Goal: Task Accomplishment & Management: Manage account settings

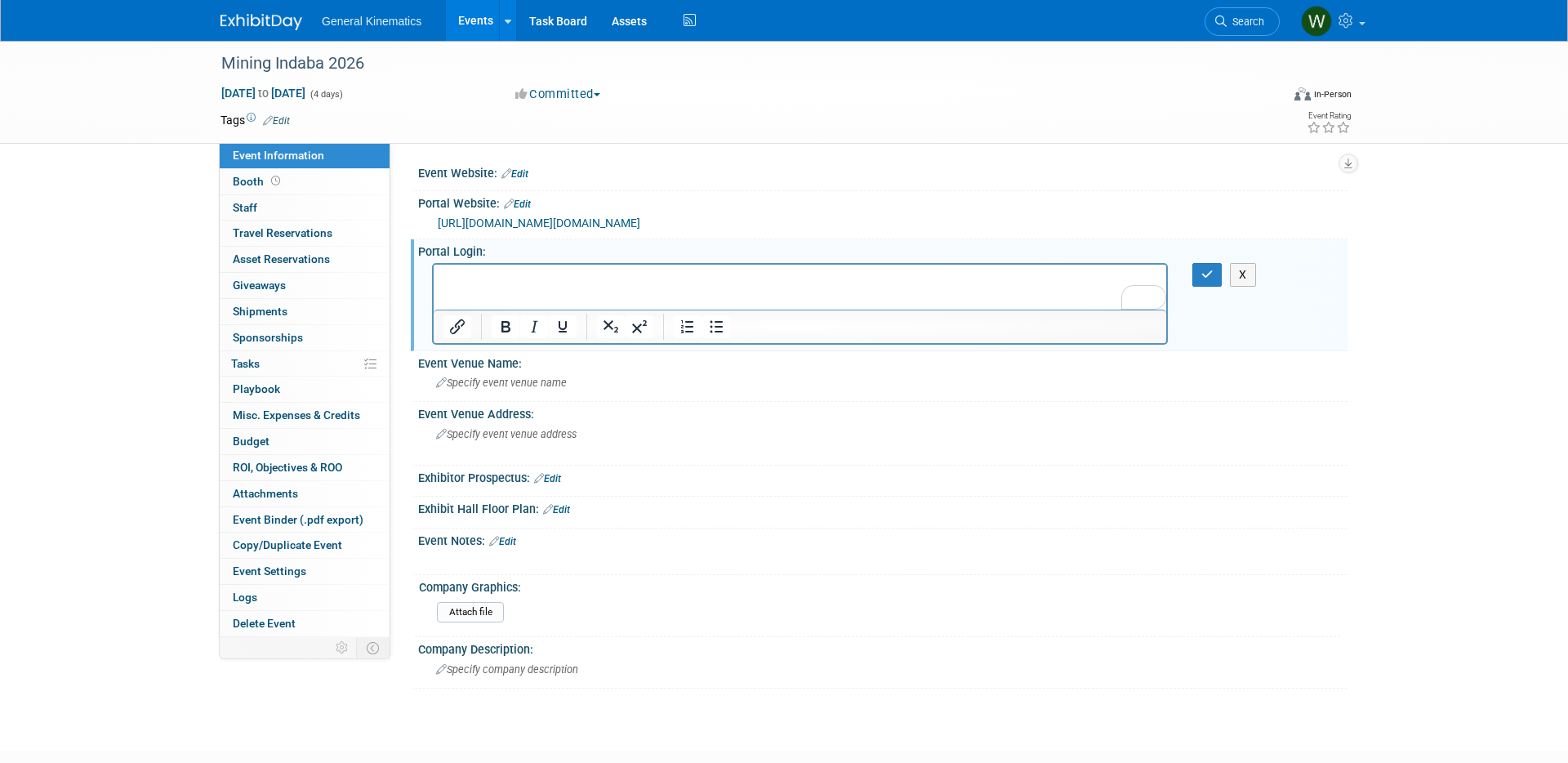
click at [268, 24] on img at bounding box center [261, 22] width 82 height 16
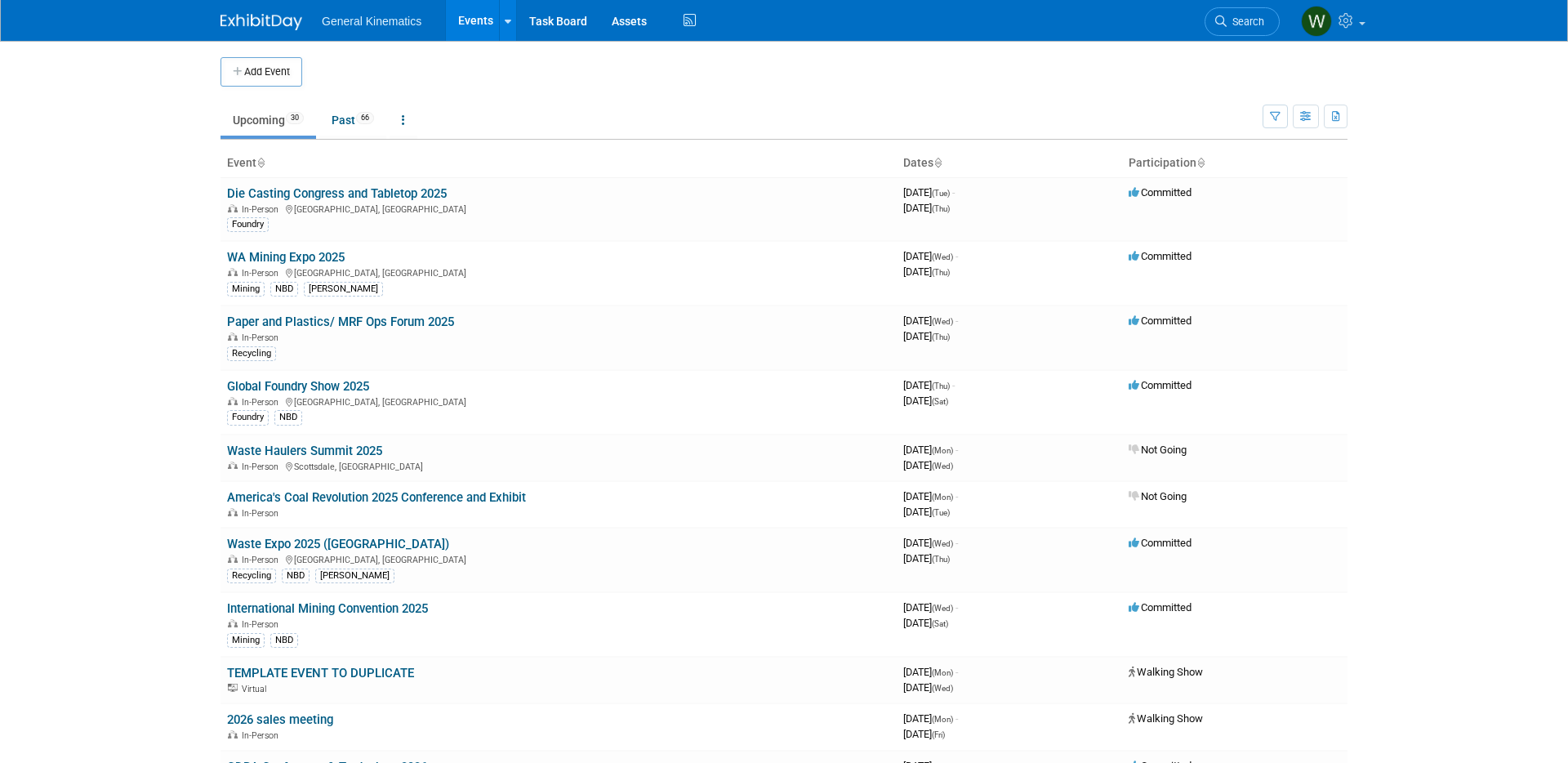
click at [338, 328] on link "Paper and Plastics/ MRF Ops Forum 2025" at bounding box center [340, 322] width 227 height 14
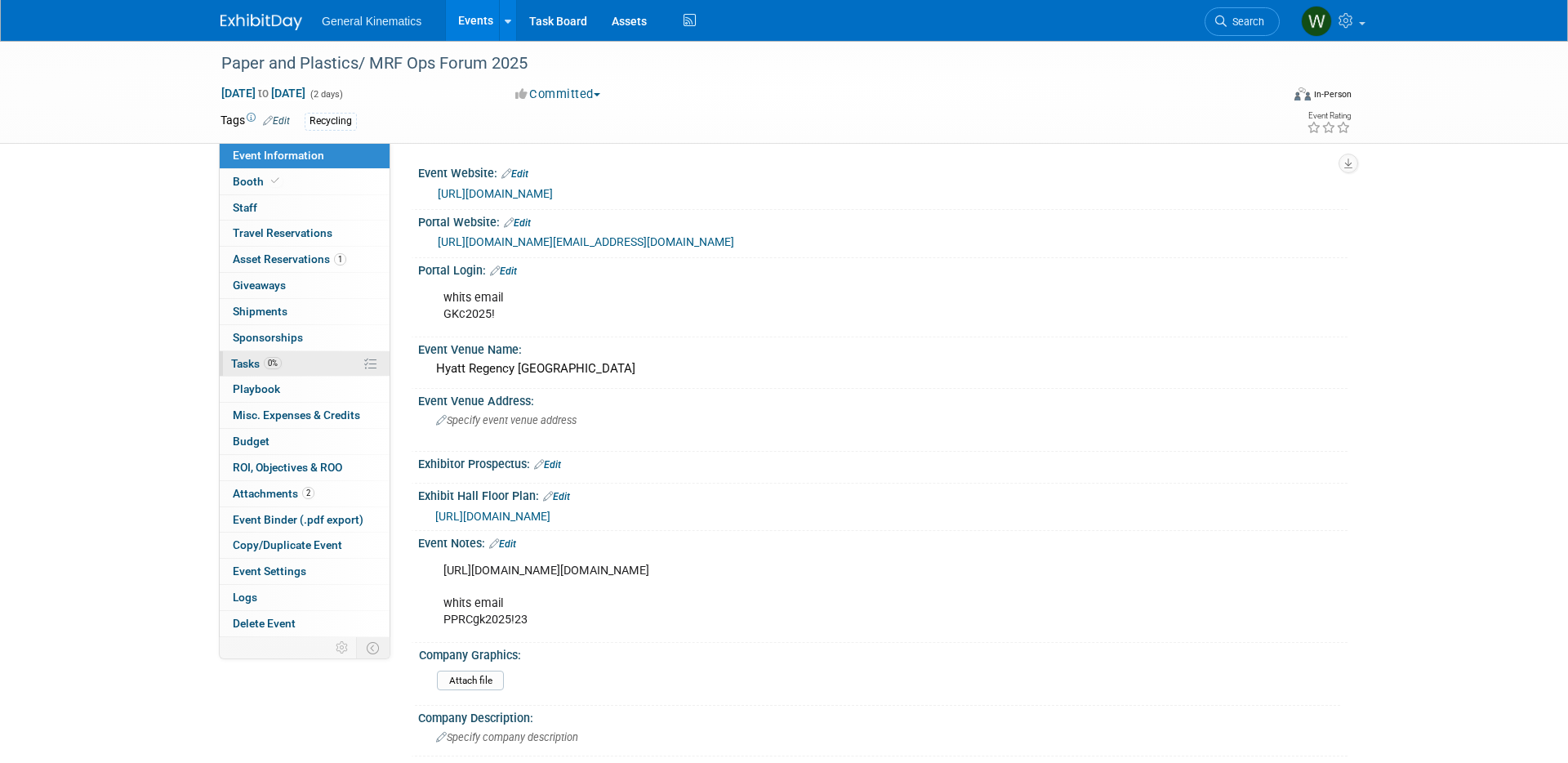
click at [290, 358] on link "0% Tasks 0%" at bounding box center [305, 364] width 170 height 25
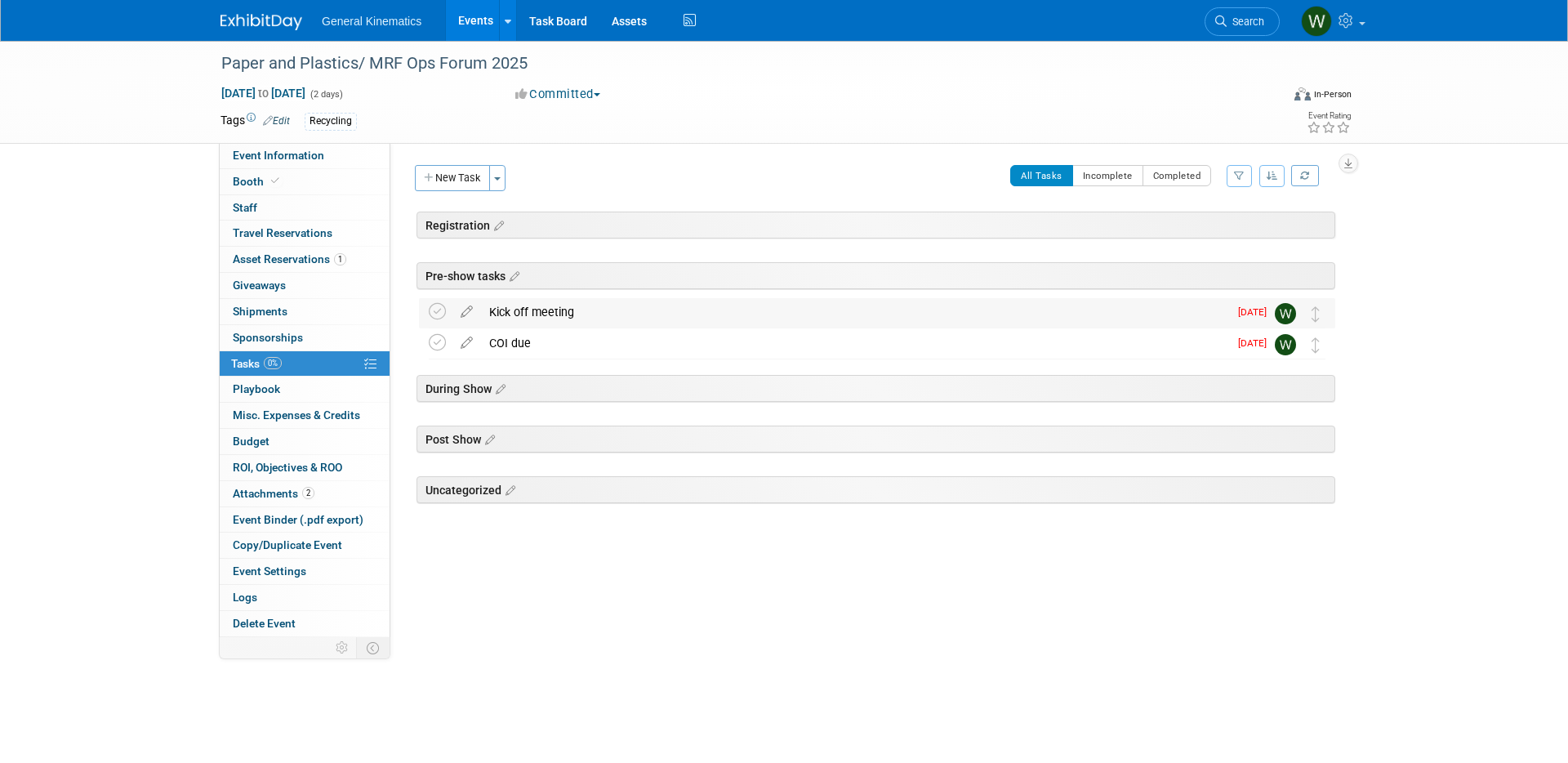
click at [568, 317] on div "Kick off meeting" at bounding box center [854, 312] width 747 height 28
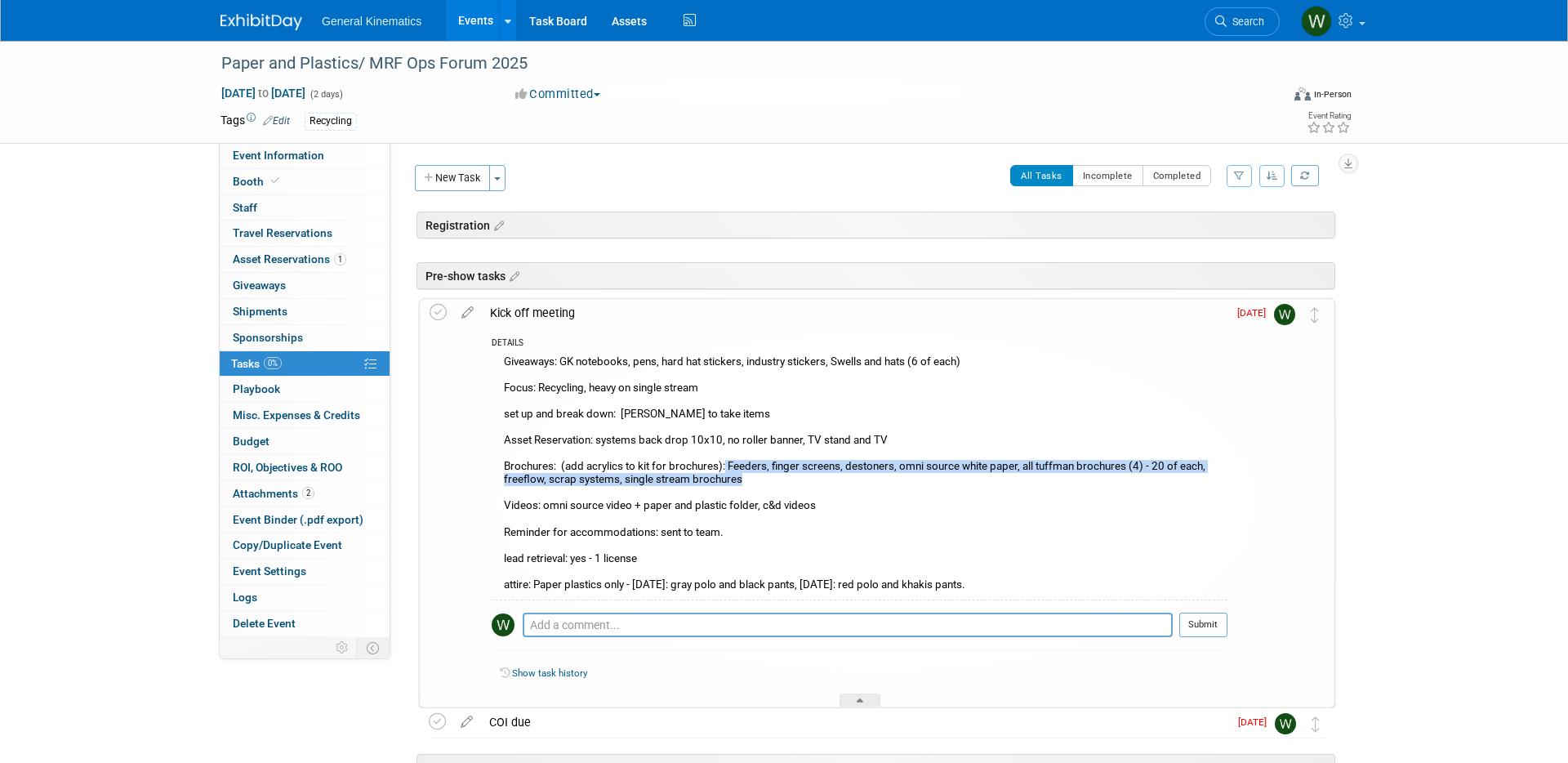
drag, startPoint x: 747, startPoint y: 477, endPoint x: 725, endPoint y: 469, distance: 23.4
click at [725, 469] on div "Giveaways: GK notebooks, pens, hard hat stickers, industry stickers, Swells and…" at bounding box center [860, 475] width 736 height 249
copy div "Feeders, finger screens, destoners, omni source white paper, all tuffman brochu…"
click at [783, 483] on div "Giveaways: GK notebooks, pens, hard hat stickers, industry stickers, Swells and…" at bounding box center [860, 475] width 736 height 249
drag, startPoint x: 746, startPoint y: 478, endPoint x: 727, endPoint y: 469, distance: 21.0
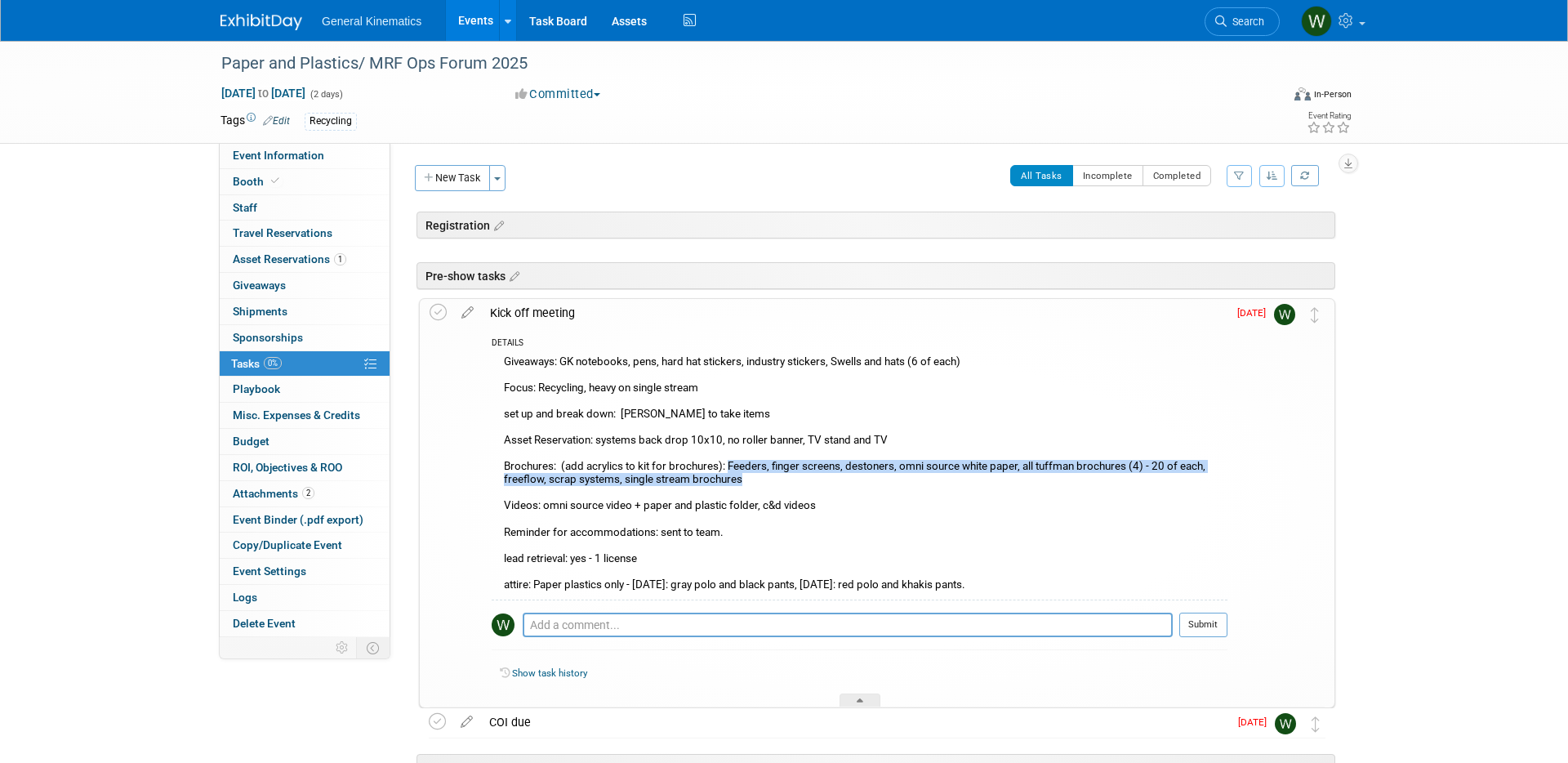
click at [727, 469] on div "Giveaways: GK notebooks, pens, hard hat stickers, industry stickers, Swells and…" at bounding box center [860, 475] width 736 height 249
copy div "Feeders, finger screens, destoners, omni source white paper, all tuffman brochu…"
